Goal: Transaction & Acquisition: Book appointment/travel/reservation

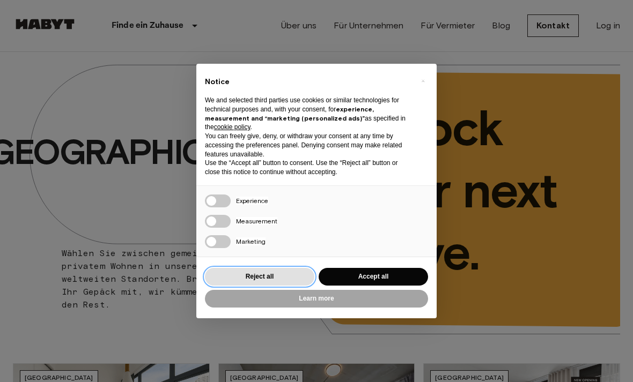
click at [291, 273] on button "Reject all" at bounding box center [259, 277] width 109 height 18
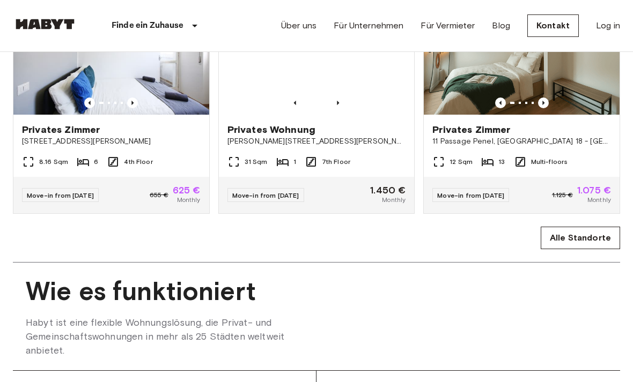
scroll to position [616, 0]
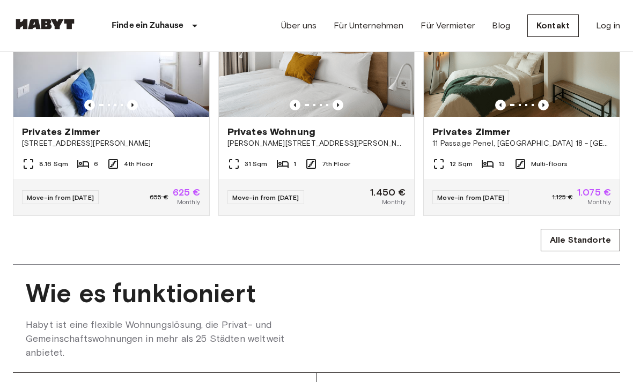
click at [600, 248] on link "Alle Standorte" at bounding box center [580, 240] width 79 height 23
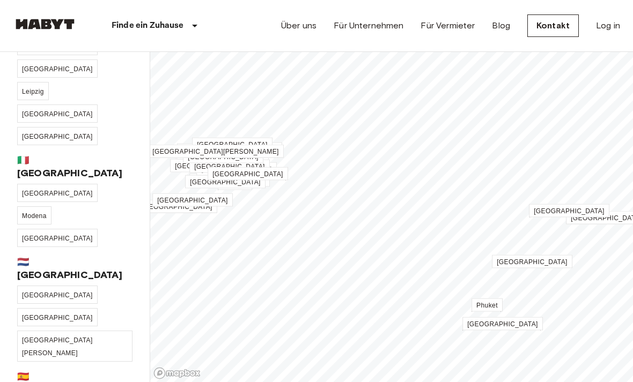
scroll to position [300, 0]
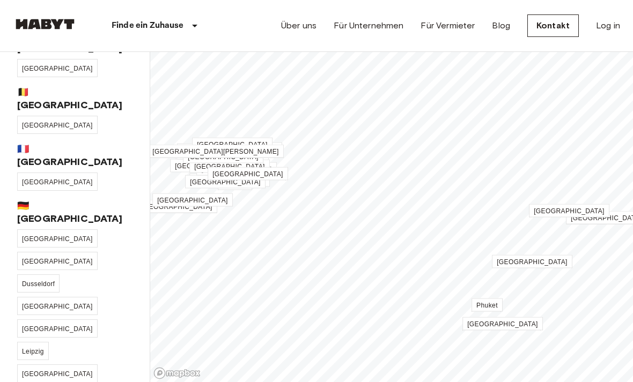
scroll to position [42, 0]
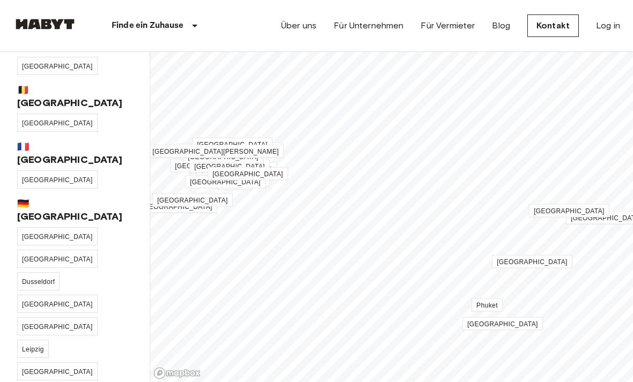
click at [30, 233] on span "[GEOGRAPHIC_DATA]" at bounding box center [57, 237] width 71 height 8
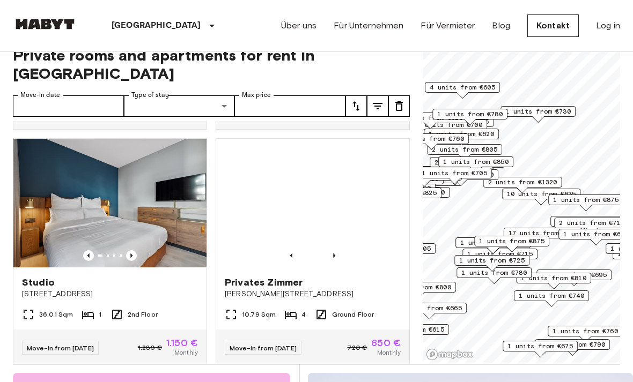
scroll to position [3309, 0]
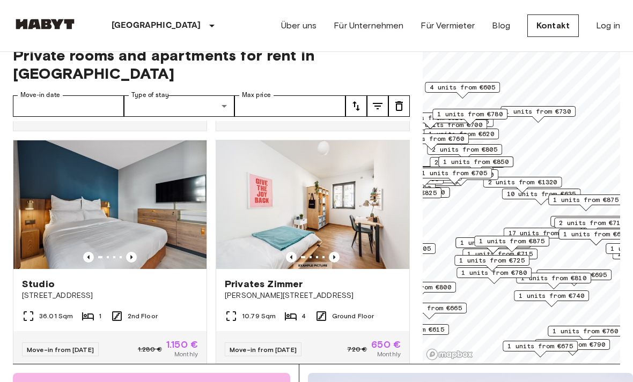
click at [90, 179] on img at bounding box center [109, 205] width 193 height 129
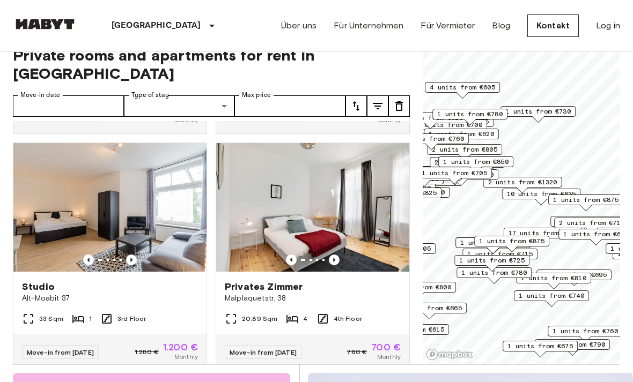
scroll to position [4019, 0]
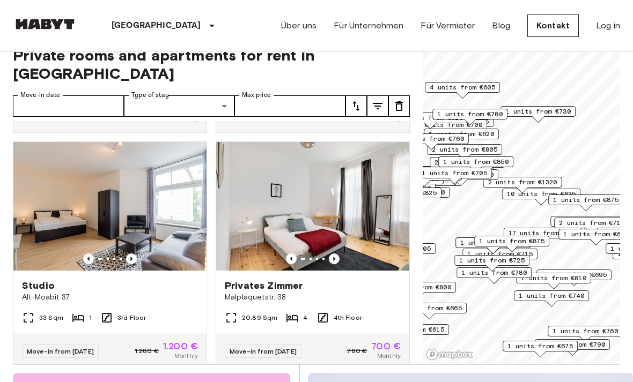
click at [98, 181] on img at bounding box center [109, 206] width 193 height 129
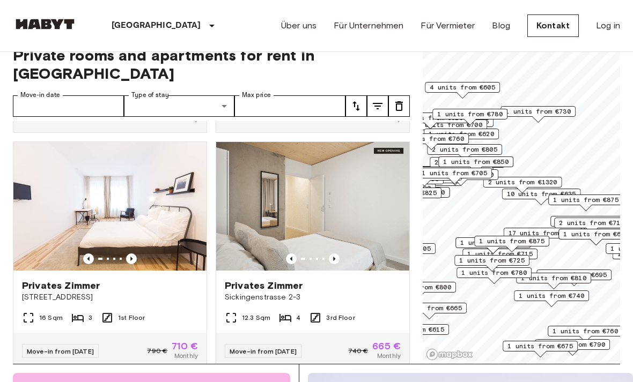
scroll to position [7081, 0]
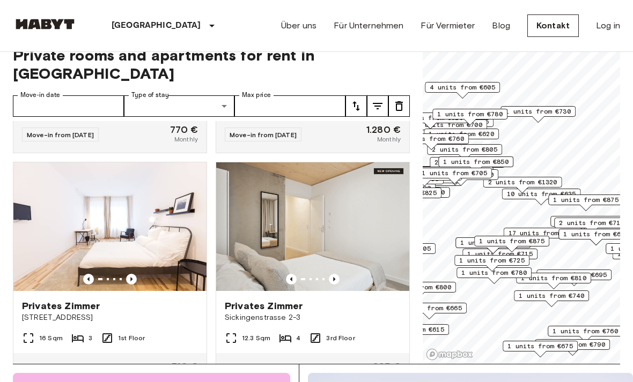
click at [96, 202] on img at bounding box center [109, 227] width 193 height 129
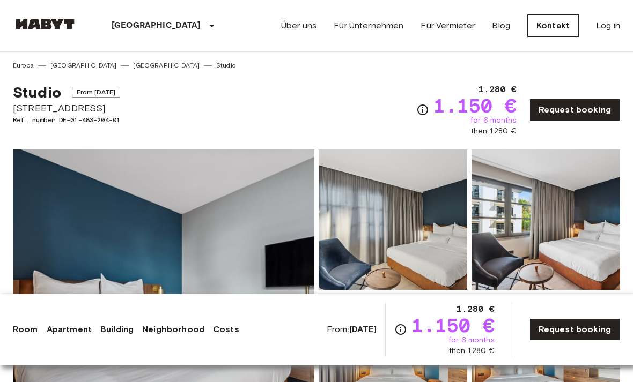
click at [53, 198] on img at bounding box center [163, 292] width 301 height 285
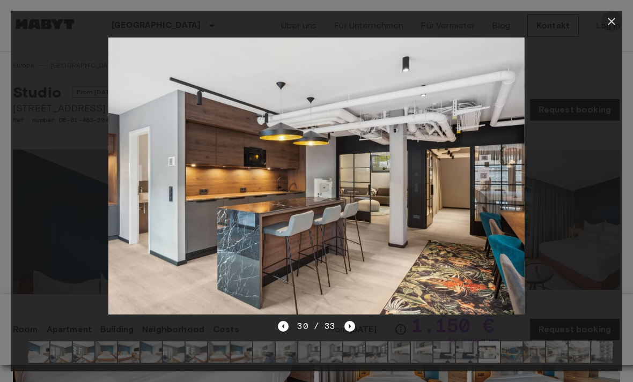
click at [612, 18] on icon "button" at bounding box center [611, 21] width 13 height 13
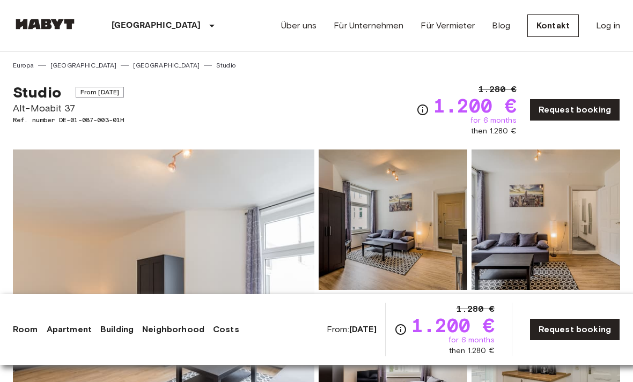
click at [79, 183] on img at bounding box center [163, 292] width 301 height 285
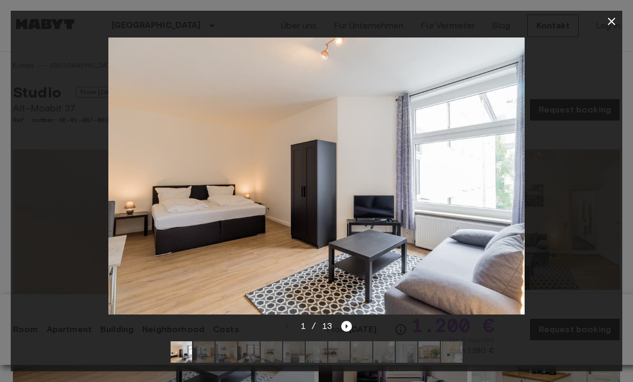
click at [60, 197] on div at bounding box center [317, 176] width 612 height 288
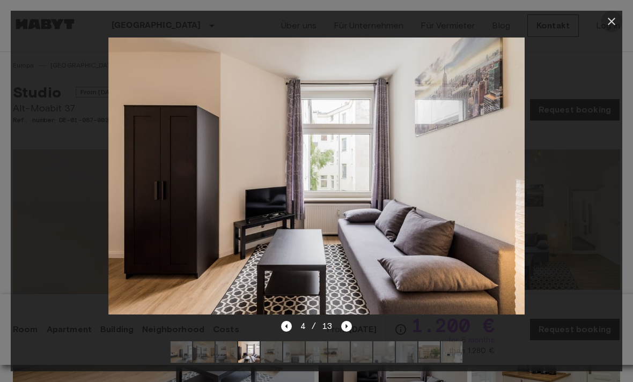
click at [610, 22] on icon "button" at bounding box center [611, 21] width 13 height 13
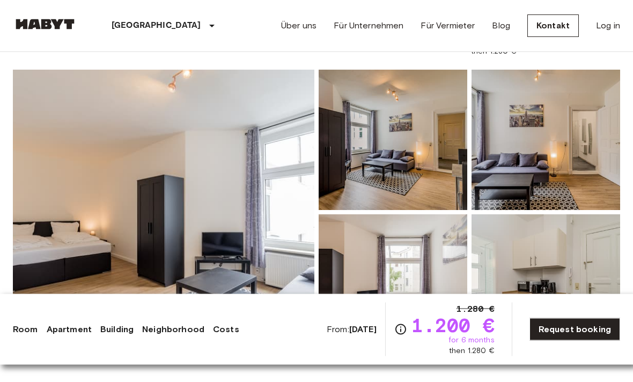
scroll to position [78, 0]
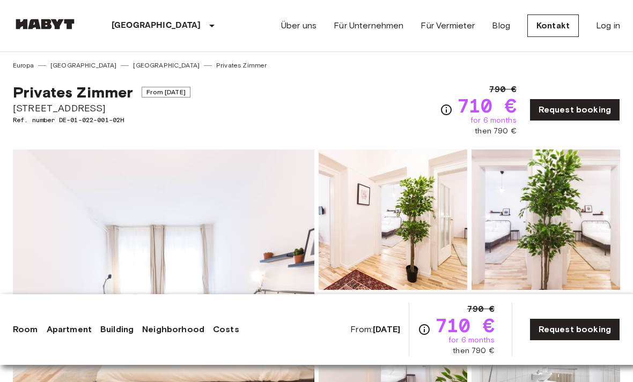
click at [75, 203] on img at bounding box center [163, 292] width 301 height 285
